Goal: Information Seeking & Learning: Find specific fact

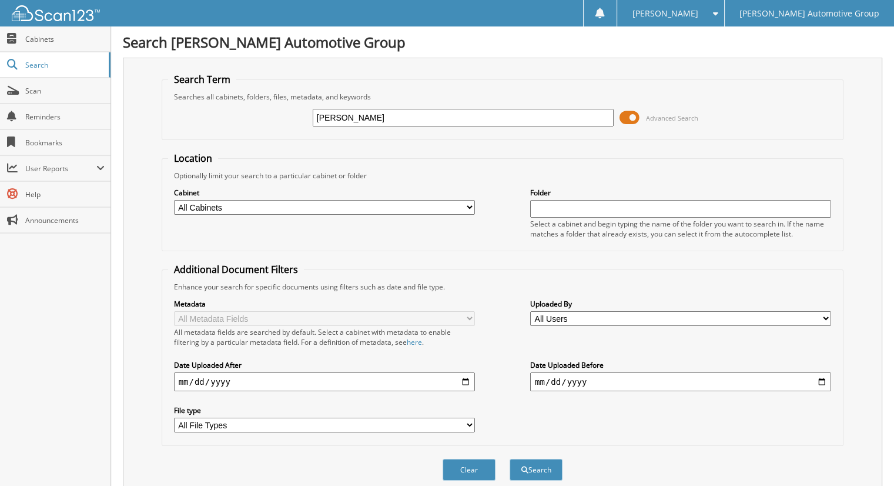
type input "[PERSON_NAME]"
click at [510, 458] on button "Search" at bounding box center [536, 469] width 53 height 22
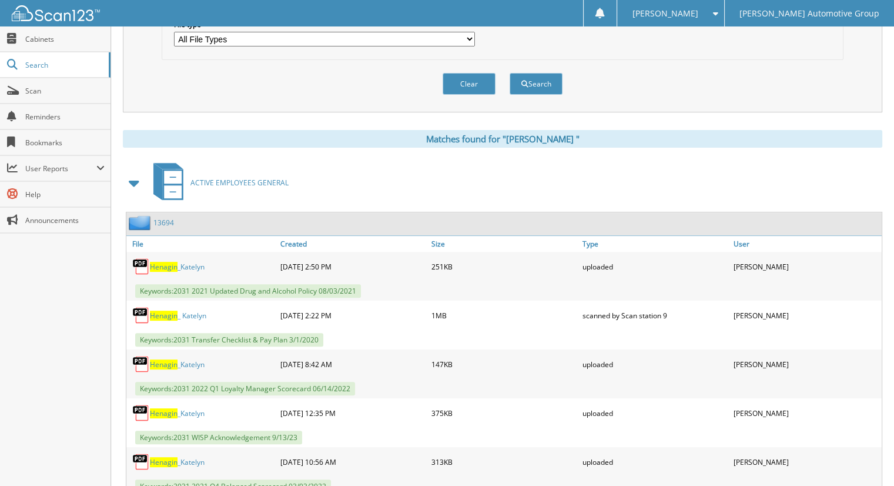
scroll to position [387, 0]
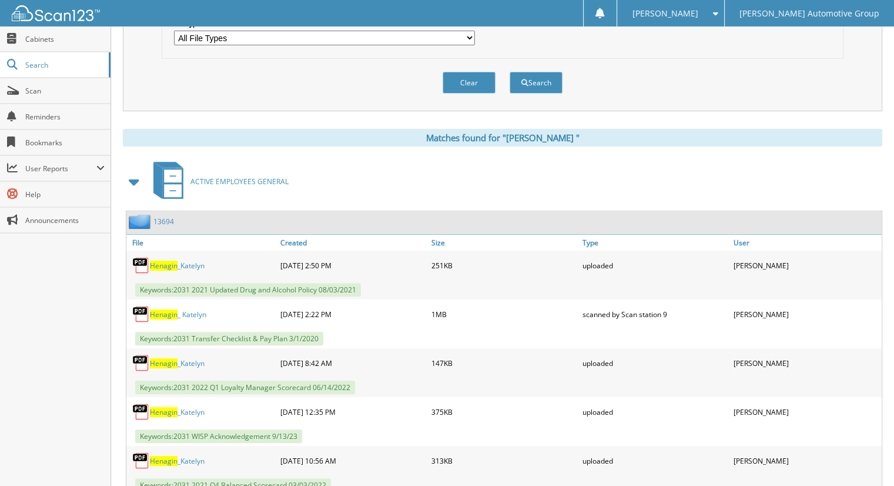
click at [157, 216] on link "1 3 6 9 4" at bounding box center [163, 221] width 21 height 10
